Goal: Information Seeking & Learning: Learn about a topic

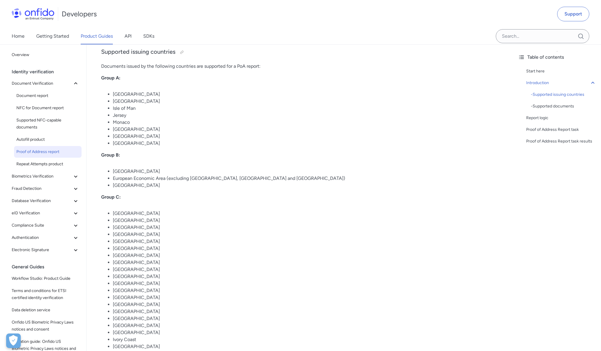
scroll to position [179, 0]
click at [44, 36] on link "Getting Started" at bounding box center [52, 36] width 33 height 16
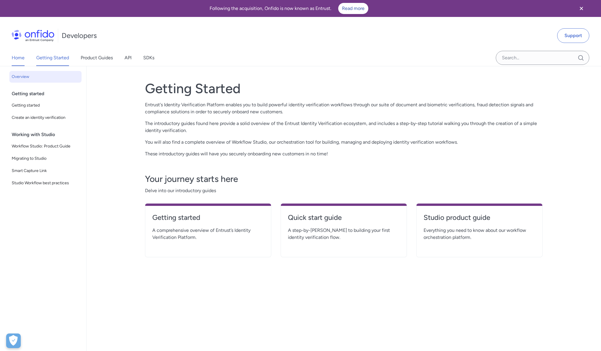
click at [21, 54] on link "Home" at bounding box center [18, 58] width 13 height 16
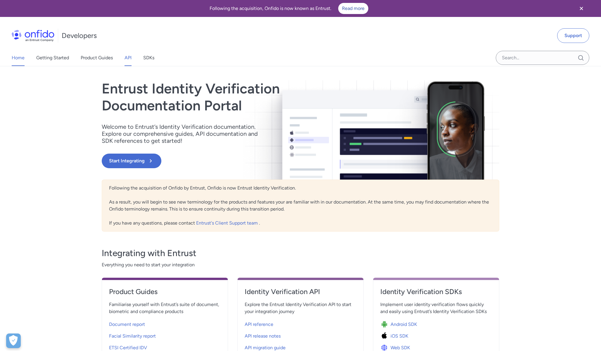
click at [129, 58] on link "API" at bounding box center [128, 58] width 7 height 16
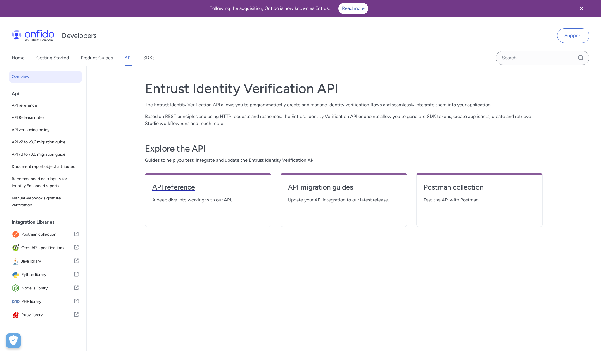
click at [182, 186] on h4 "API reference" at bounding box center [208, 187] width 112 height 9
select select "http"
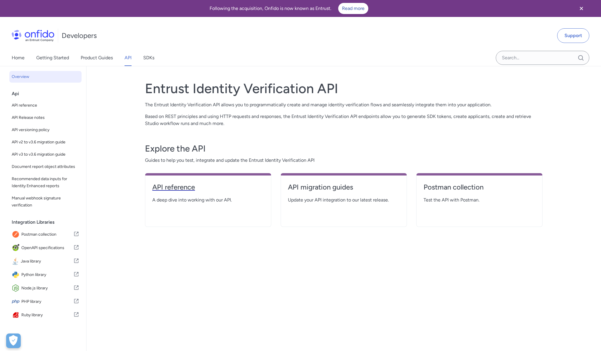
select select "http"
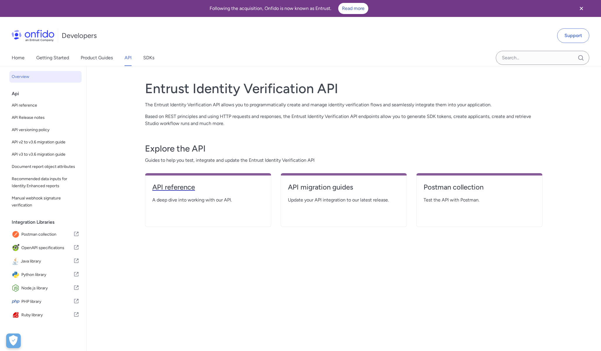
select select "http"
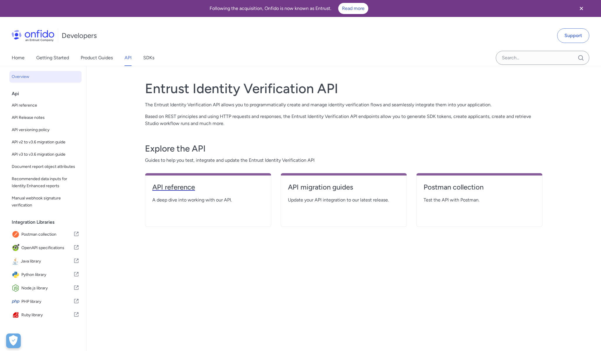
select select "http"
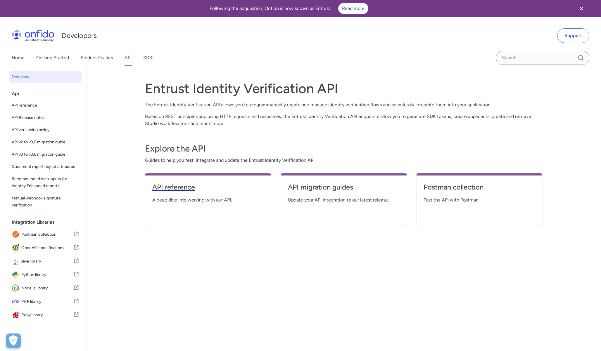
select select "http"
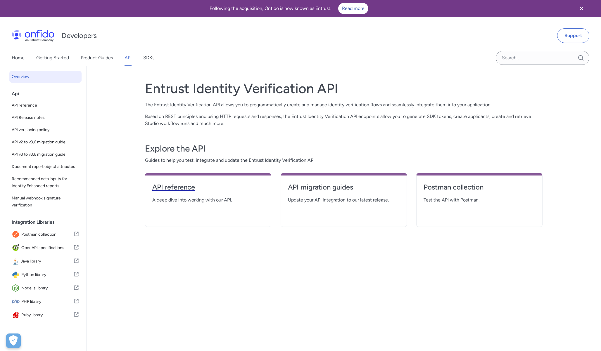
select select "http"
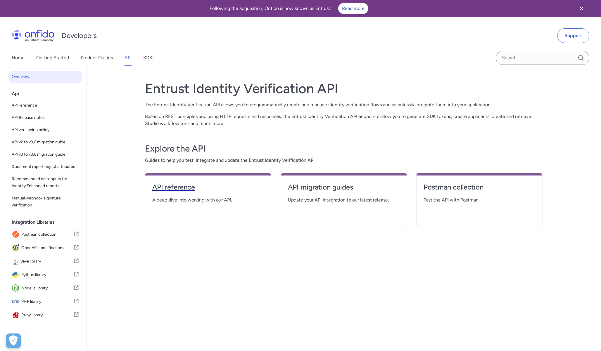
select select "http"
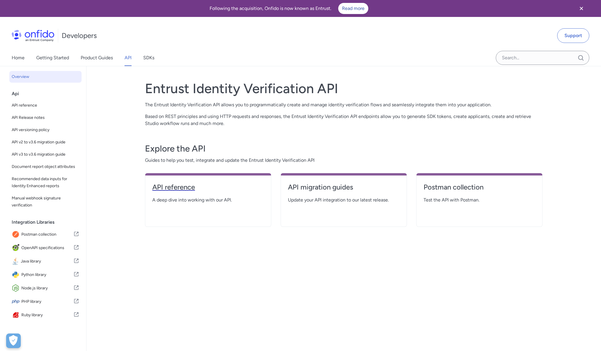
select select "http"
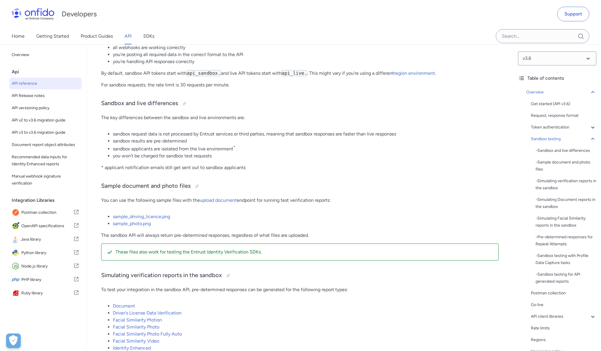
scroll to position [891, 0]
click at [135, 319] on link "Facial Similarity Motion" at bounding box center [137, 320] width 49 height 6
